Goal: Information Seeking & Learning: Understand process/instructions

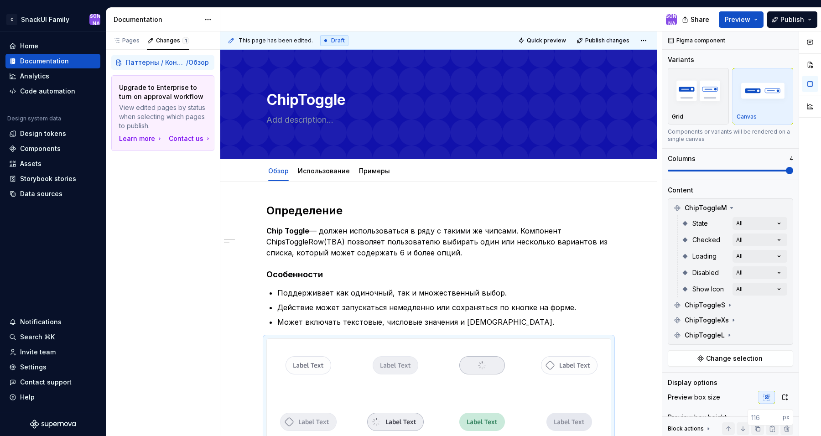
scroll to position [175, 0]
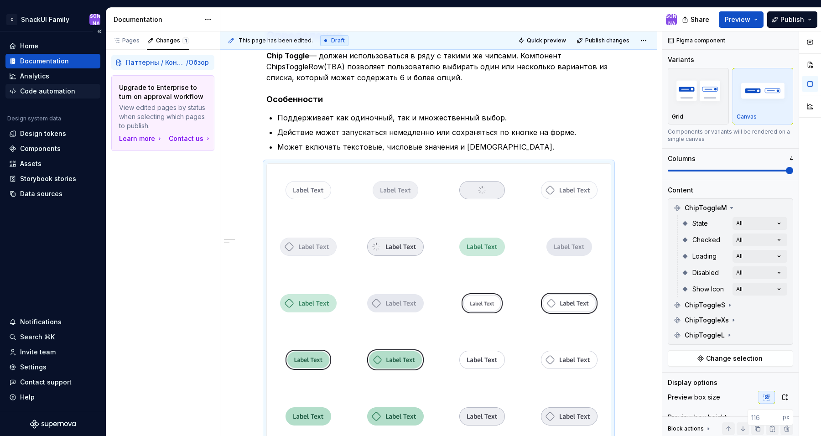
type textarea "*"
click at [50, 65] on div "Documentation" at bounding box center [44, 61] width 49 height 9
click at [51, 63] on div "Documentation" at bounding box center [44, 61] width 49 height 9
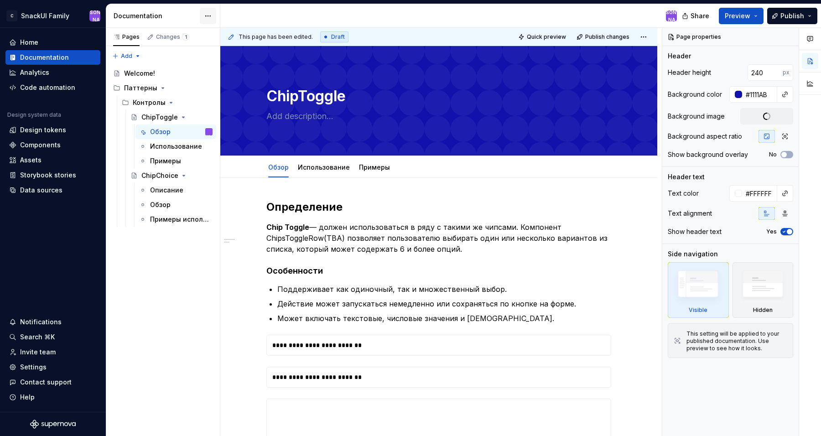
click at [206, 16] on html "C SnackUI Family Ю Home Documentation Analytics Code automation Design system d…" at bounding box center [410, 218] width 821 height 436
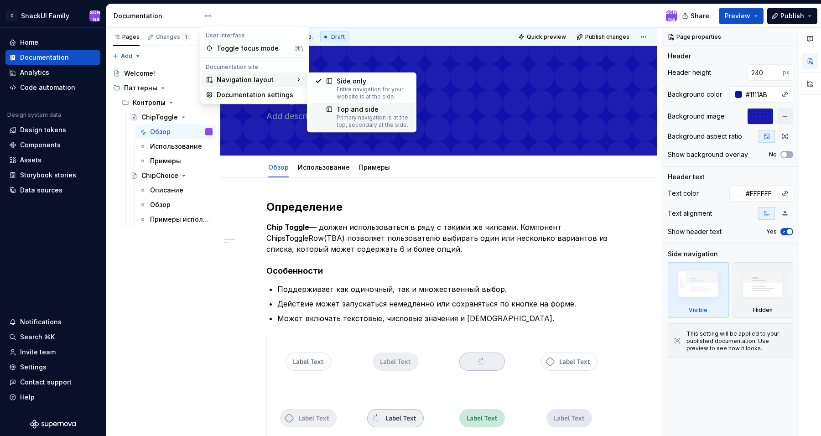
click at [393, 117] on div "Primary navigation is at the top, secondary at the side." at bounding box center [373, 121] width 72 height 15
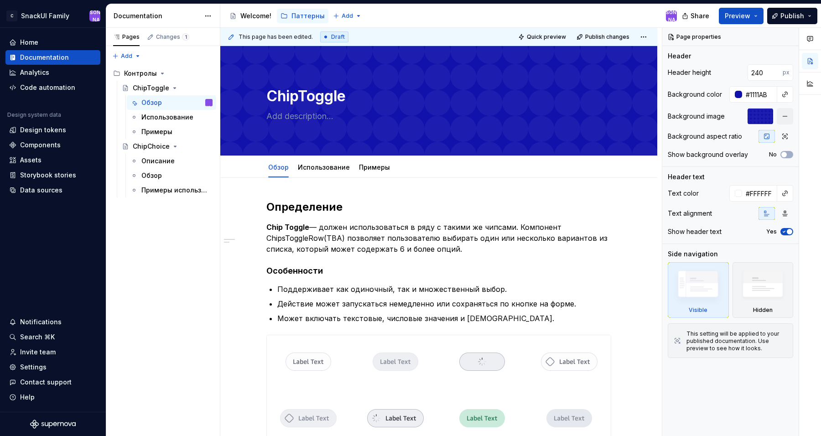
click at [406, 16] on div "Accessibility guide for tree Page tree. Navigate the tree with the arrow keys. …" at bounding box center [452, 16] width 464 height 24
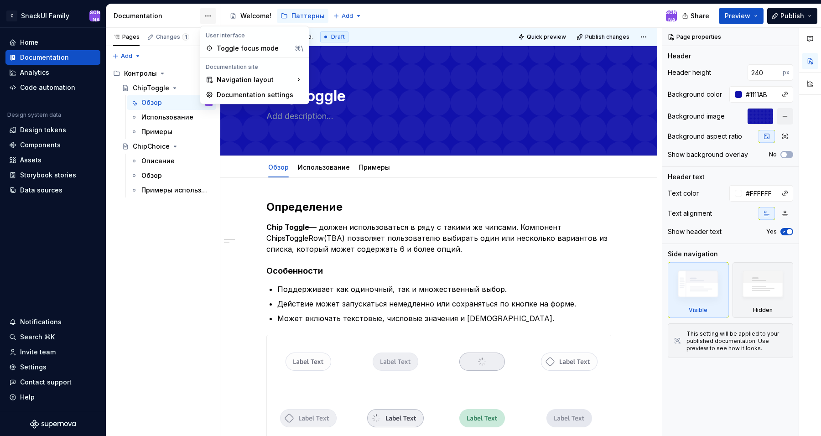
click at [207, 13] on html "C SnackUI Family Ю Home Documentation Analytics Code automation Design system d…" at bounding box center [410, 218] width 821 height 436
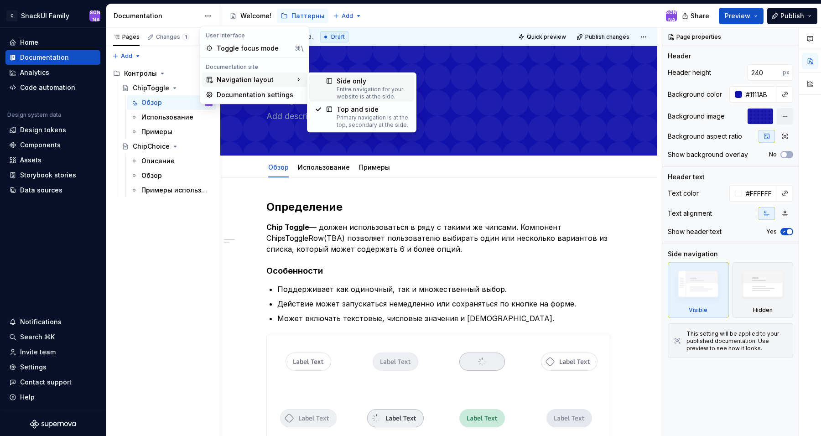
click at [359, 83] on div "Side only" at bounding box center [373, 81] width 72 height 9
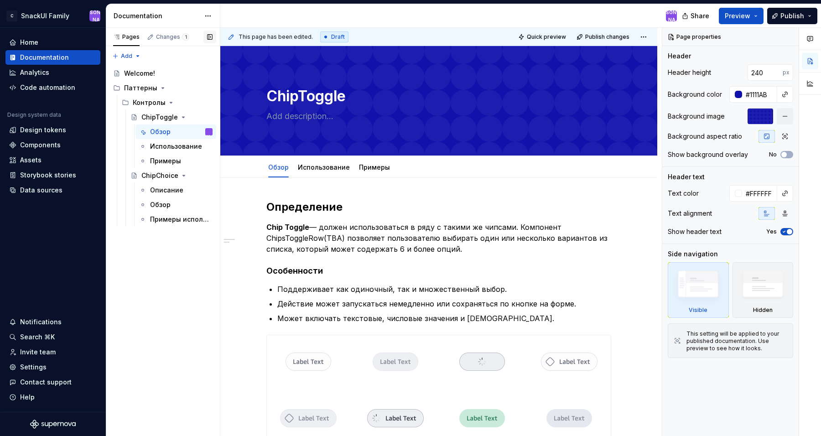
click at [211, 39] on button "button" at bounding box center [209, 37] width 13 height 13
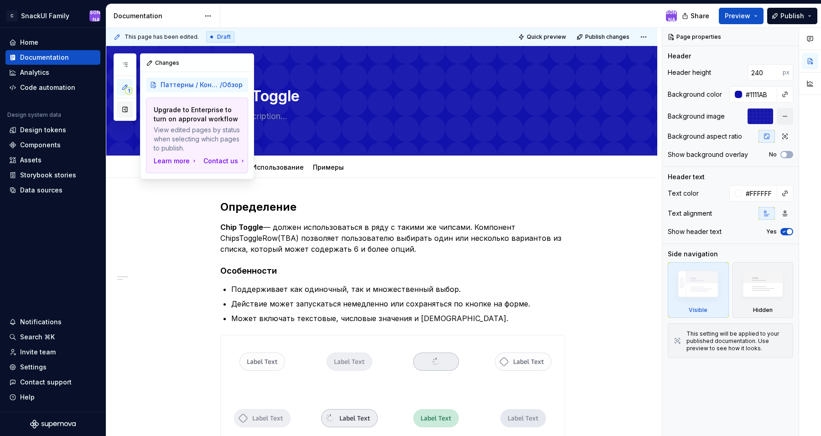
click at [124, 107] on button "button" at bounding box center [125, 109] width 16 height 16
type textarea "*"
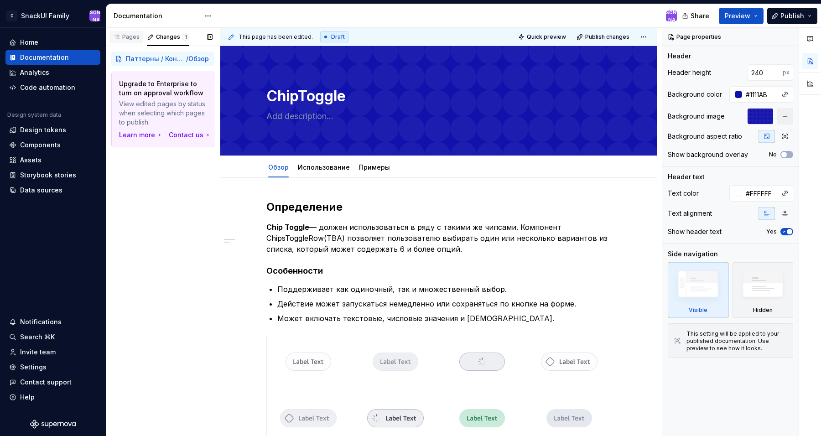
click at [129, 36] on div "Pages" at bounding box center [126, 36] width 26 height 7
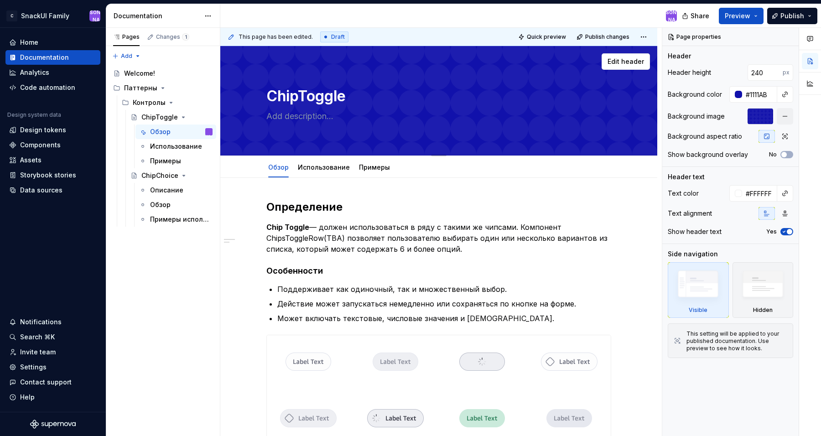
type textarea "*"
click at [212, 38] on button "button" at bounding box center [209, 37] width 13 height 13
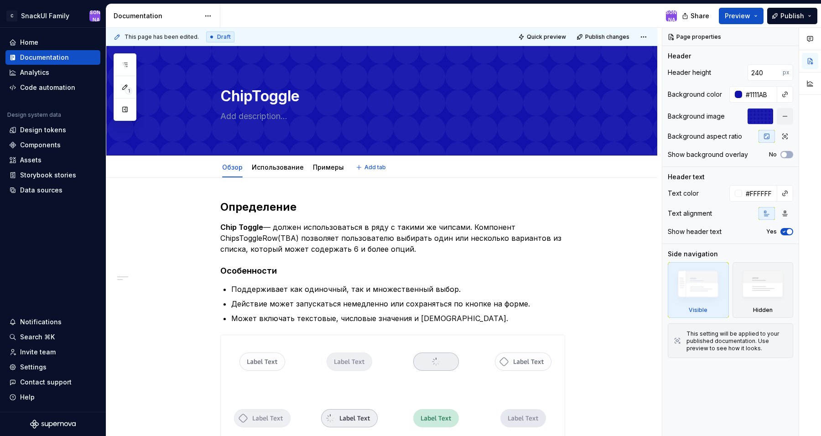
type textarea "*"
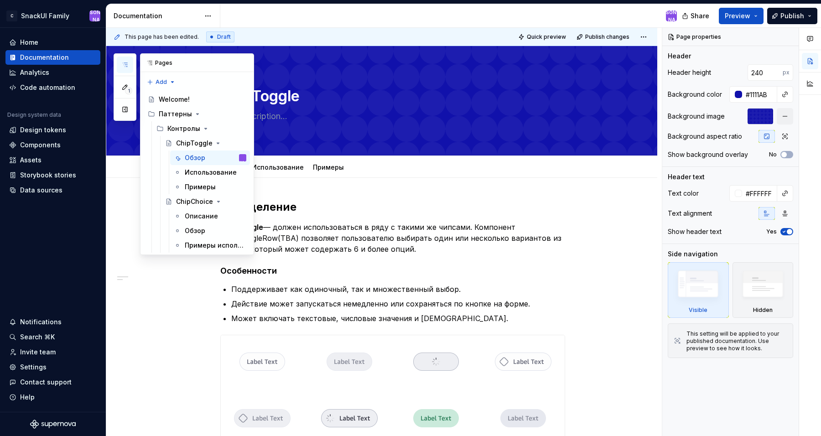
click at [130, 65] on button "button" at bounding box center [125, 65] width 16 height 16
type textarea "*"
